Goal: Navigation & Orientation: Find specific page/section

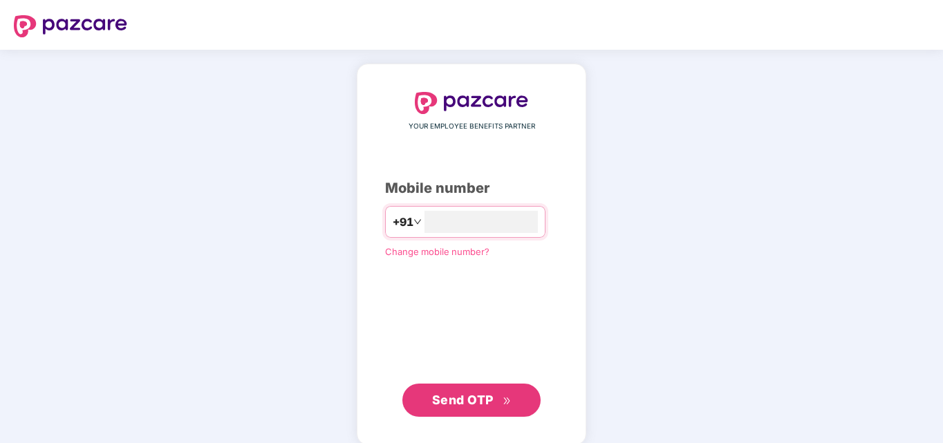
type input "**********"
click at [454, 406] on span "Send OTP" at bounding box center [471, 400] width 79 height 19
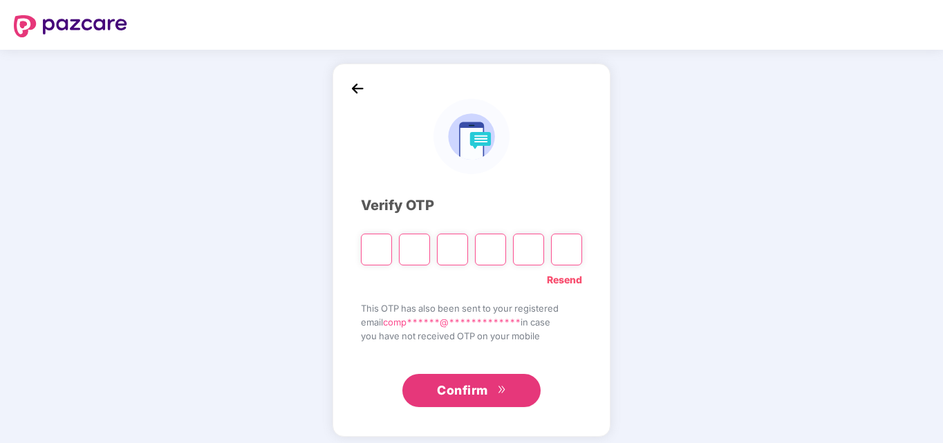
type input "*"
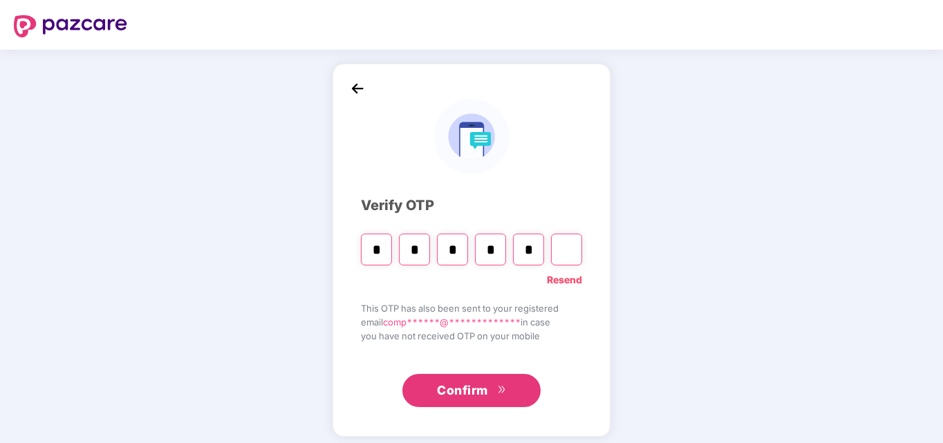
type input "*"
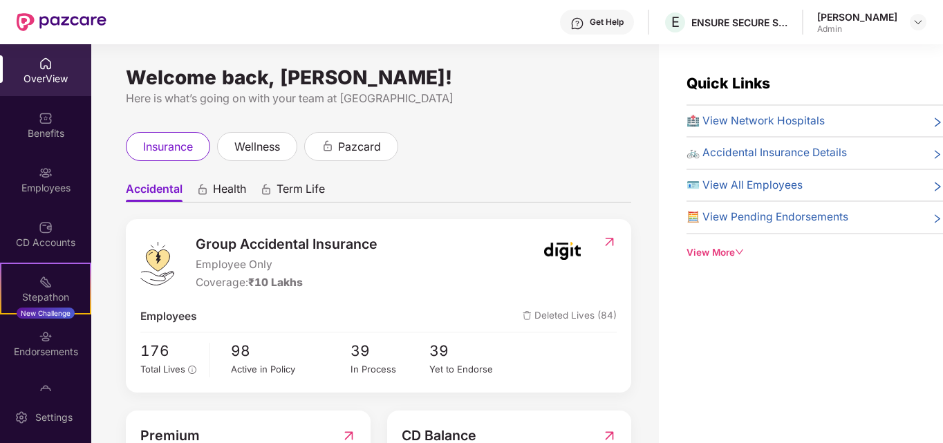
scroll to position [110, 0]
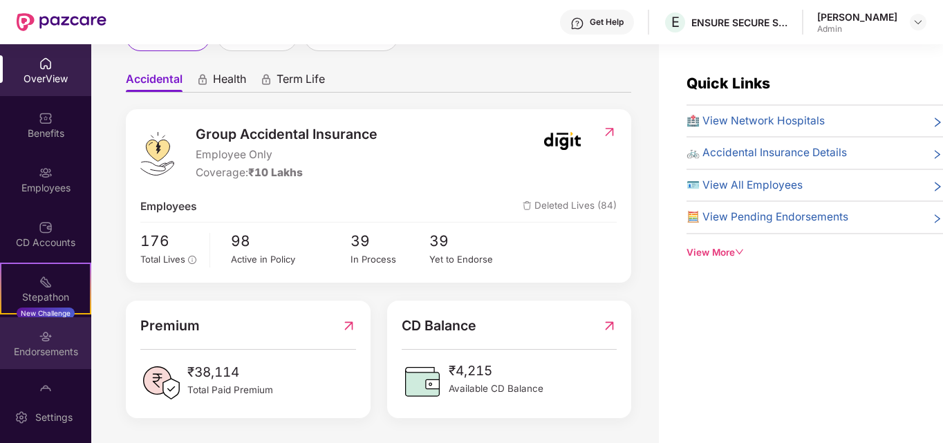
click at [33, 345] on div "Endorsements" at bounding box center [45, 352] width 91 height 14
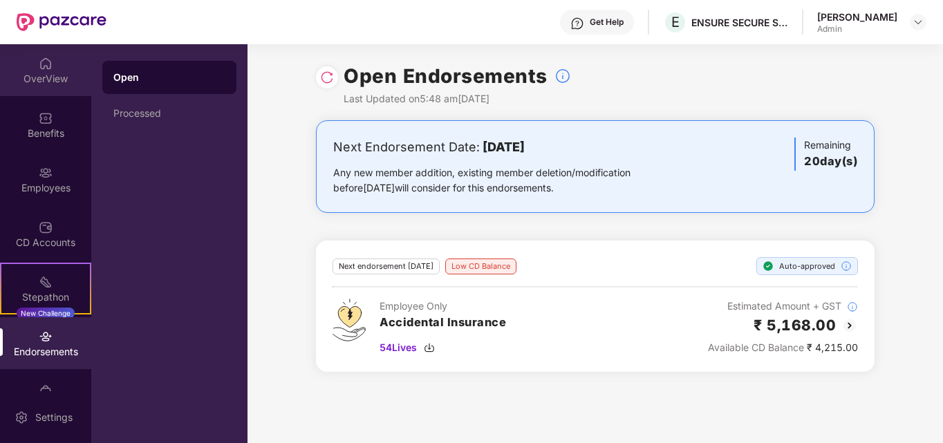
click at [42, 71] on div "OverView" at bounding box center [45, 70] width 91 height 52
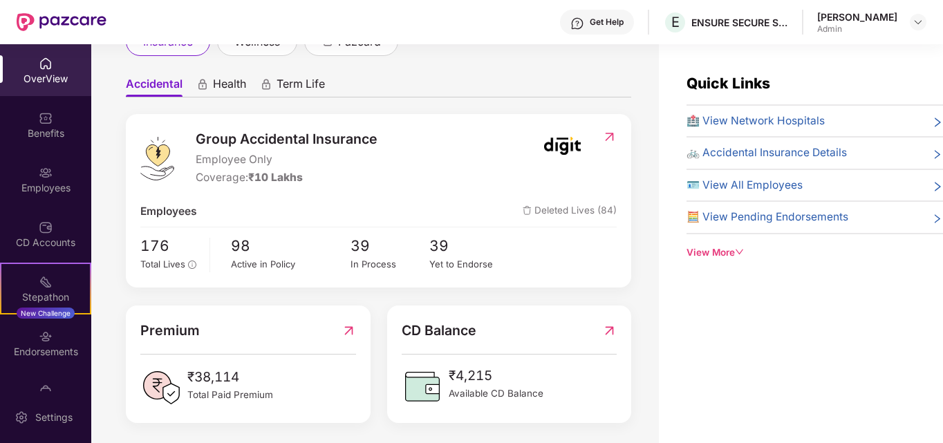
scroll to position [110, 0]
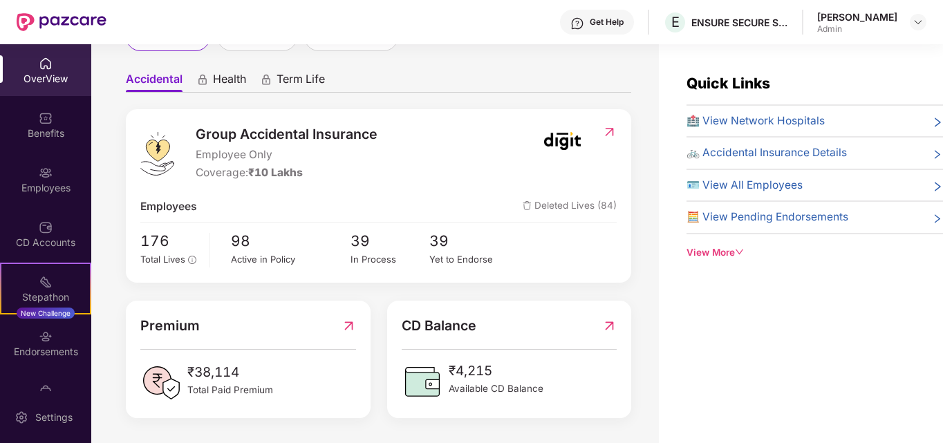
click at [611, 326] on img at bounding box center [609, 325] width 15 height 21
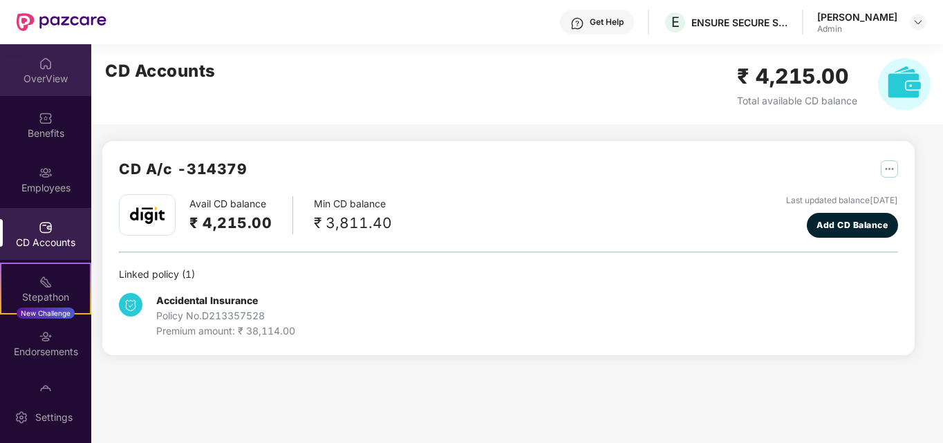
click at [39, 68] on img at bounding box center [46, 64] width 14 height 14
